Goal: Answer question/provide support

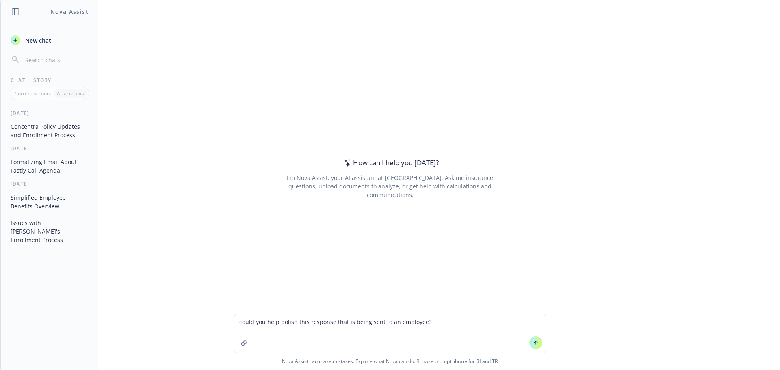
type textarea "could you help polish this response that is being sent to an employee? We check…"
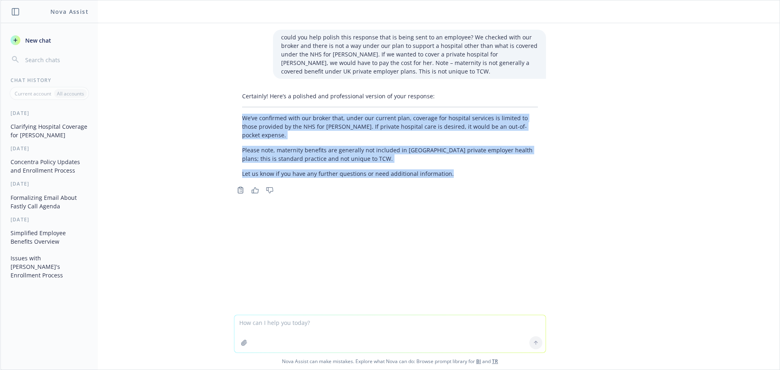
drag, startPoint x: 446, startPoint y: 166, endPoint x: 240, endPoint y: 118, distance: 211.0
click at [240, 118] on div "Certainly! Here’s a polished and professional version of your response: We’ve c…" at bounding box center [390, 135] width 312 height 93
copy div "We’ve confirmed with our broker that, under our current plan, coverage for hosp…"
